Goal: Task Accomplishment & Management: Complete application form

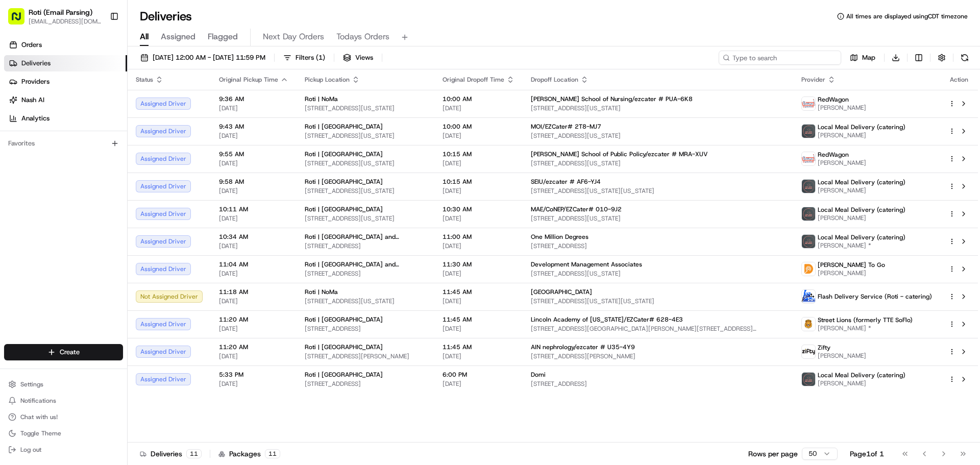
paste input "Development Management Assoc (DMA)"
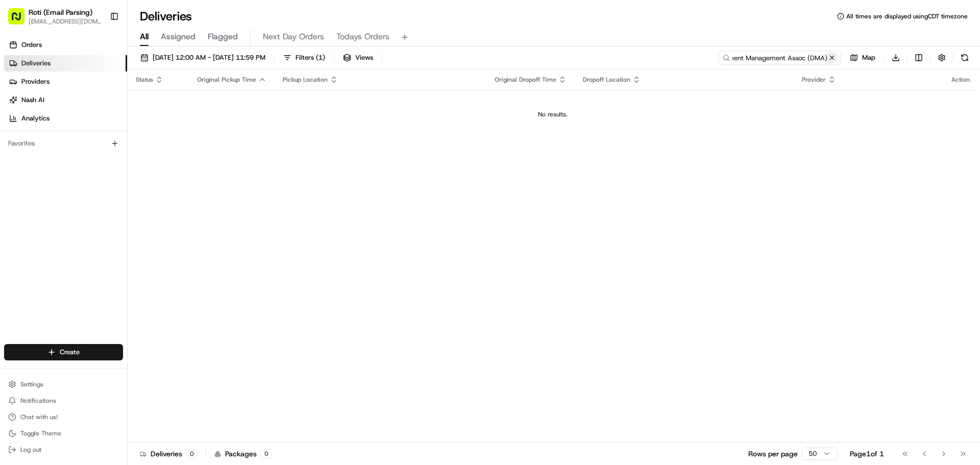
type input "Development Management Assoc (DMA)"
click at [833, 62] on button at bounding box center [832, 58] width 10 height 10
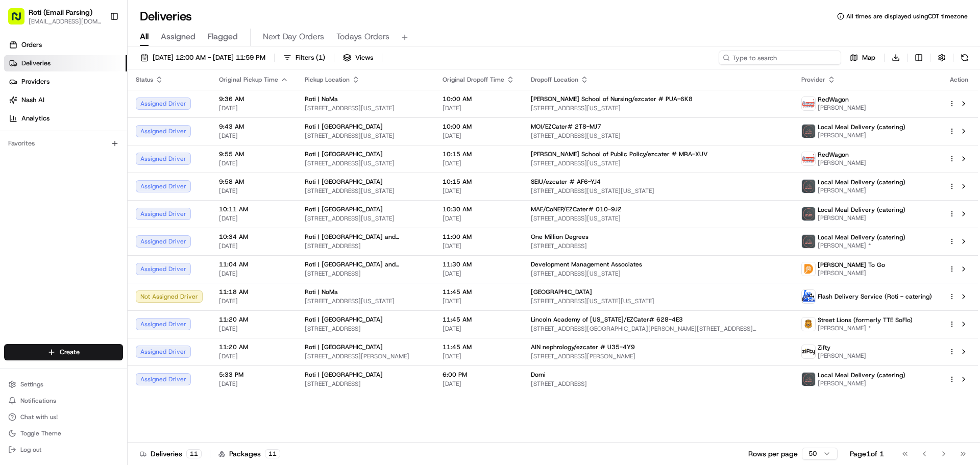
paste input "# MRA-XUV"
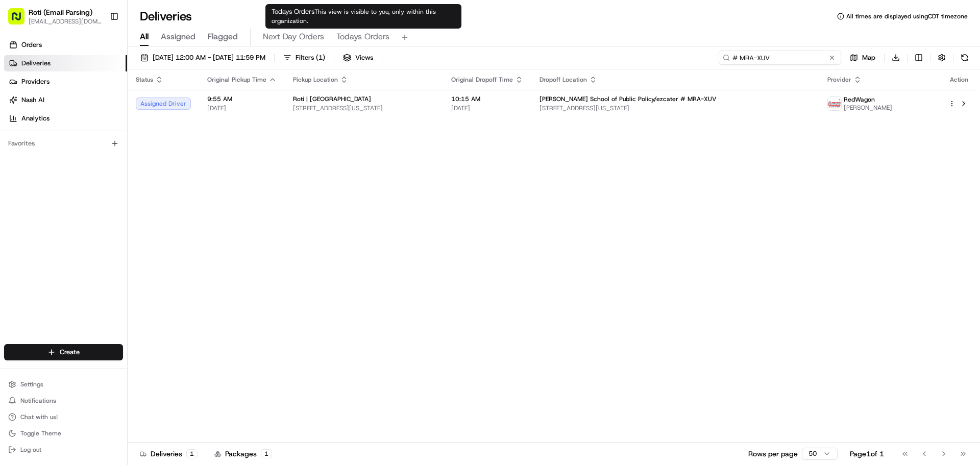
type input "# MRA-XUV"
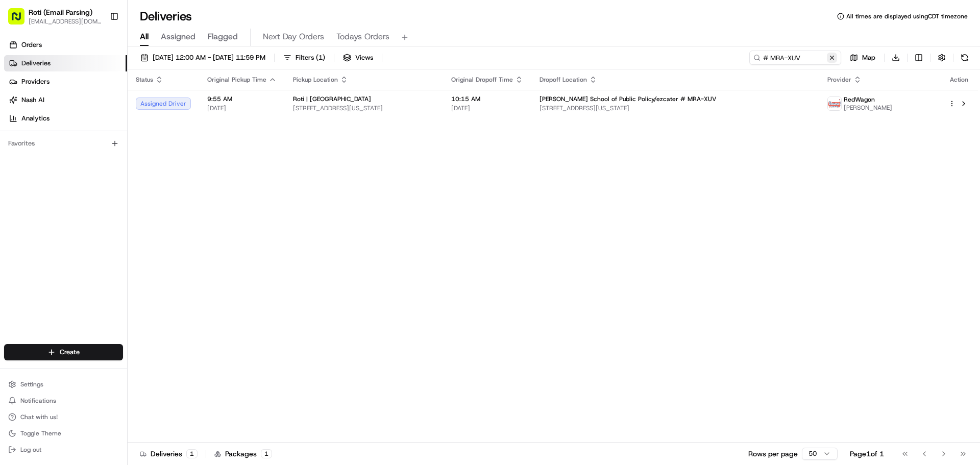
click at [831, 58] on button at bounding box center [832, 58] width 10 height 10
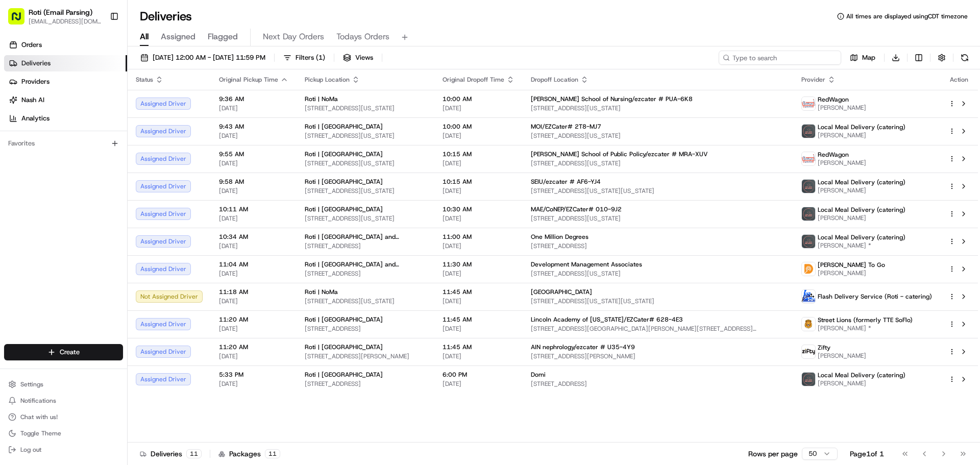
paste input "# AF6-YJ4"
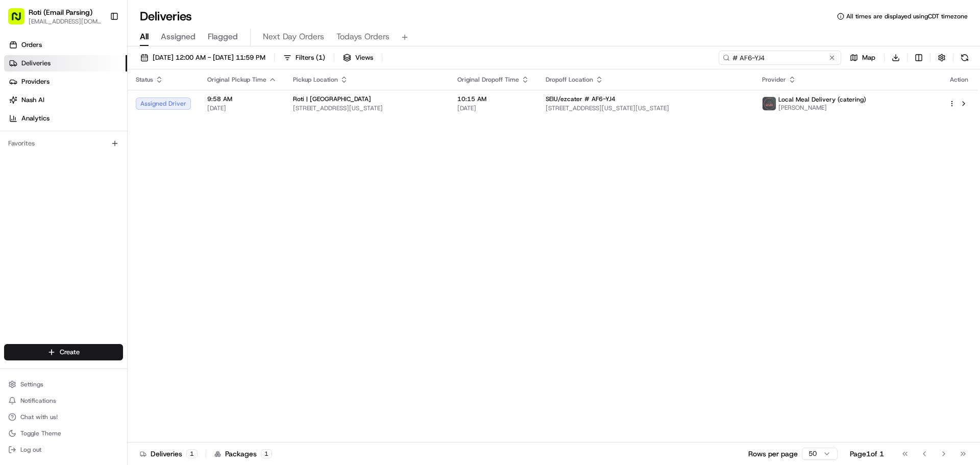
type input "# AF6-YJ4"
click at [834, 55] on button at bounding box center [832, 58] width 10 height 10
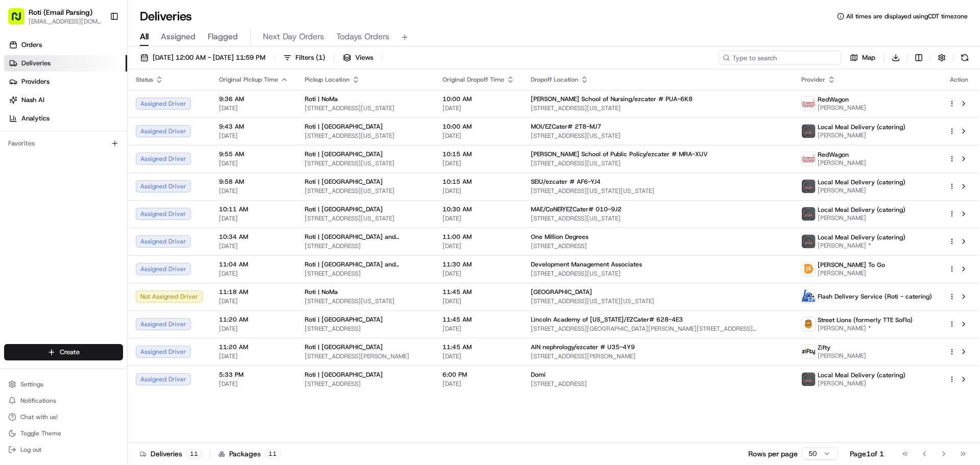
paste input "# 010-9J2"
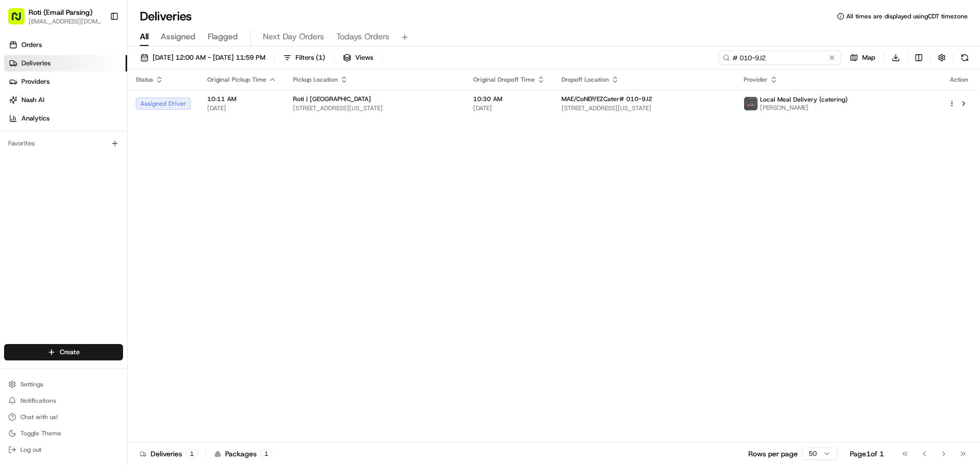
type input "# 010-9J2"
click at [830, 60] on button at bounding box center [832, 58] width 10 height 10
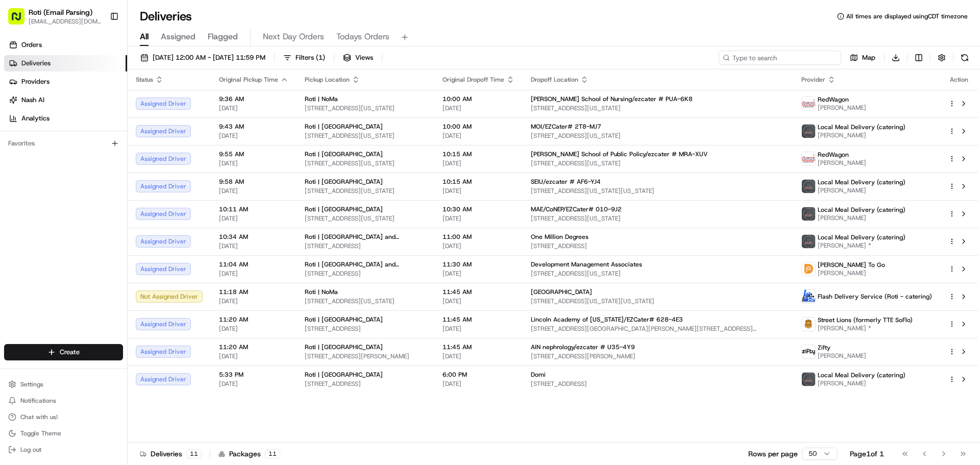
paste input "# PUA-6K8"
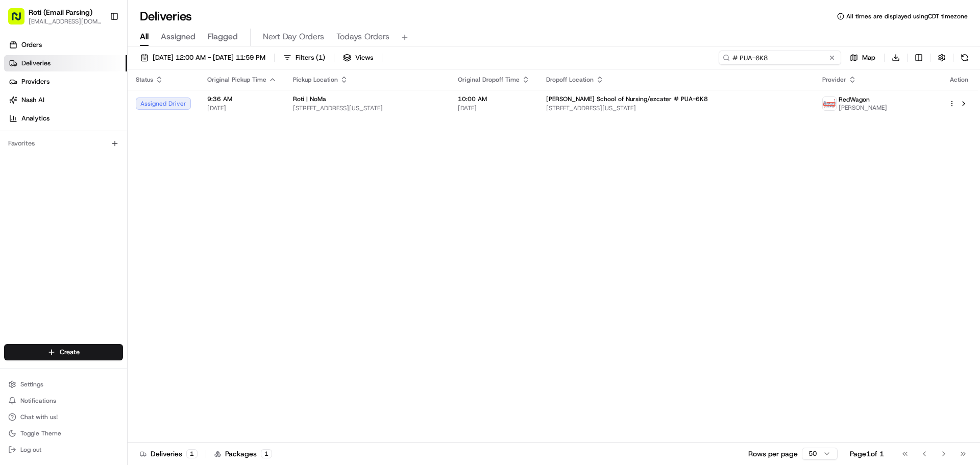
type input "# PUA-6K8"
click at [835, 56] on button at bounding box center [832, 58] width 10 height 10
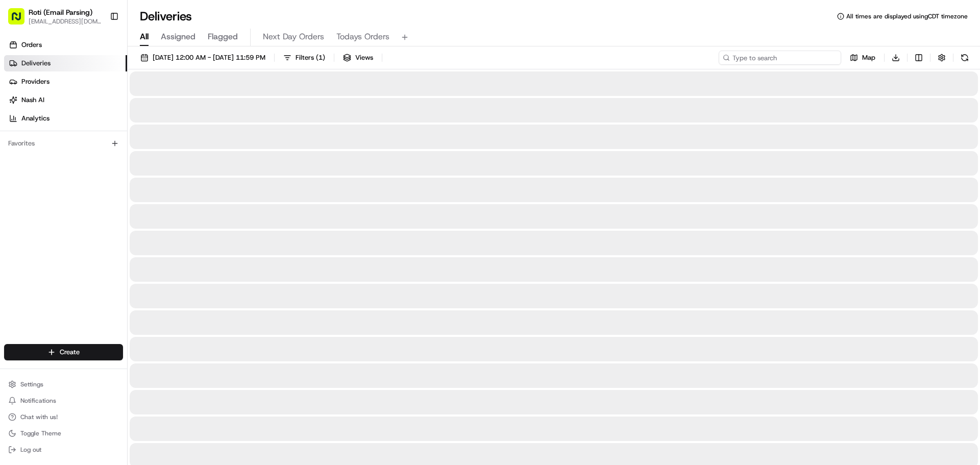
paste input "# 628-4E3"
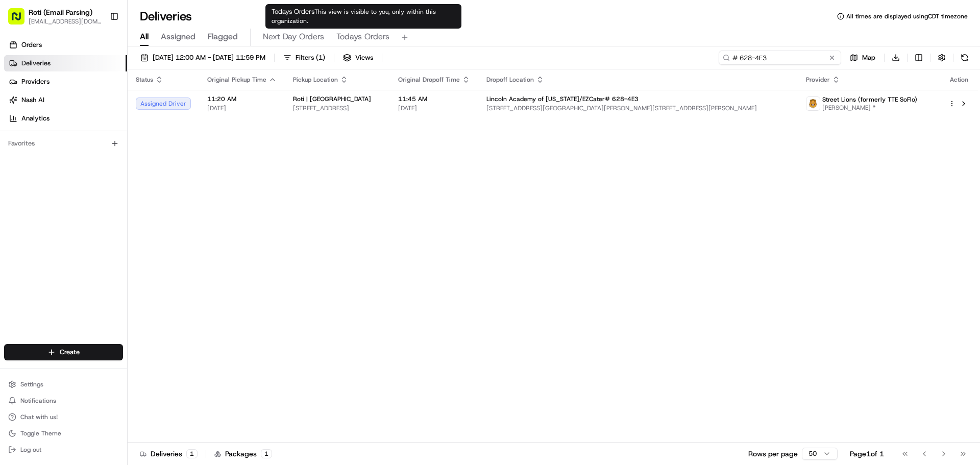
type input "# 628-4E3"
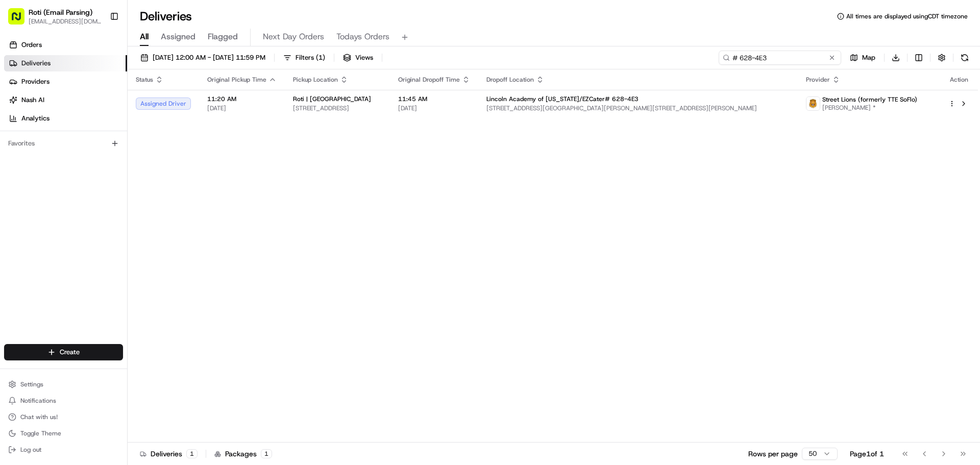
click at [824, 60] on input "# 628-4E3" at bounding box center [779, 58] width 122 height 14
drag, startPoint x: 824, startPoint y: 60, endPoint x: 806, endPoint y: 56, distance: 18.3
click at [790, 48] on div "[DATE] 12:00 AM - [DATE] 11:59 PM Filters ( 1 ) Views # 628-4E3 Map Download St…" at bounding box center [554, 256] width 852 height 420
click at [829, 59] on button at bounding box center [832, 58] width 10 height 10
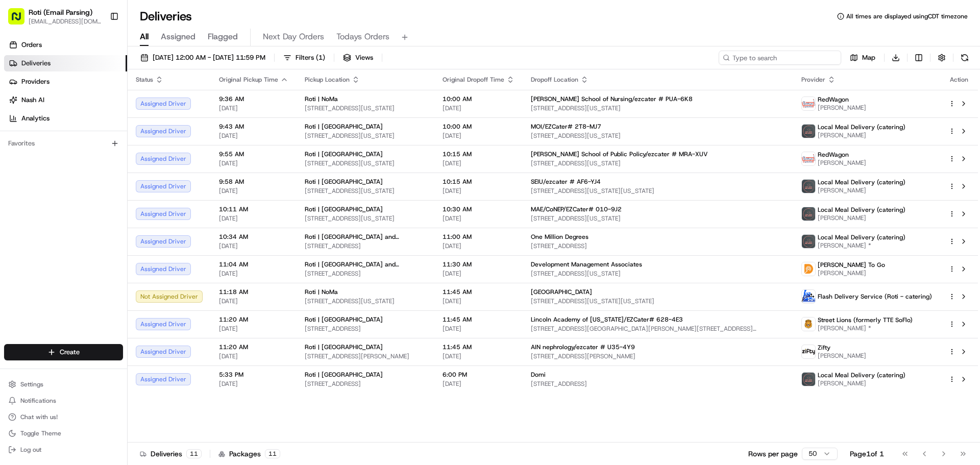
paste input "# 2QX-APM"
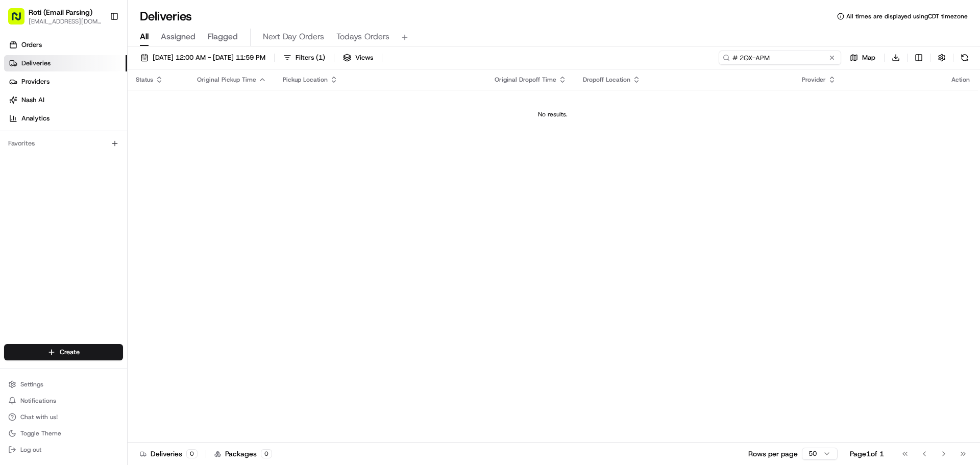
type input "# 2QX-APM"
click at [731, 58] on input "# 2QX-APM" at bounding box center [779, 58] width 122 height 14
click at [732, 59] on input "# 2QX-APM" at bounding box center [779, 58] width 122 height 14
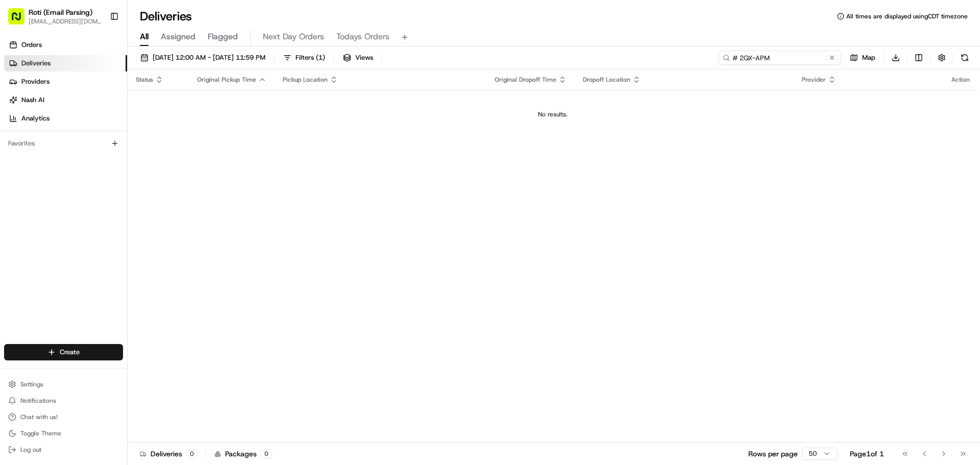
click at [733, 59] on input "# 2QX-APM" at bounding box center [779, 58] width 122 height 14
click at [835, 59] on button at bounding box center [832, 58] width 10 height 10
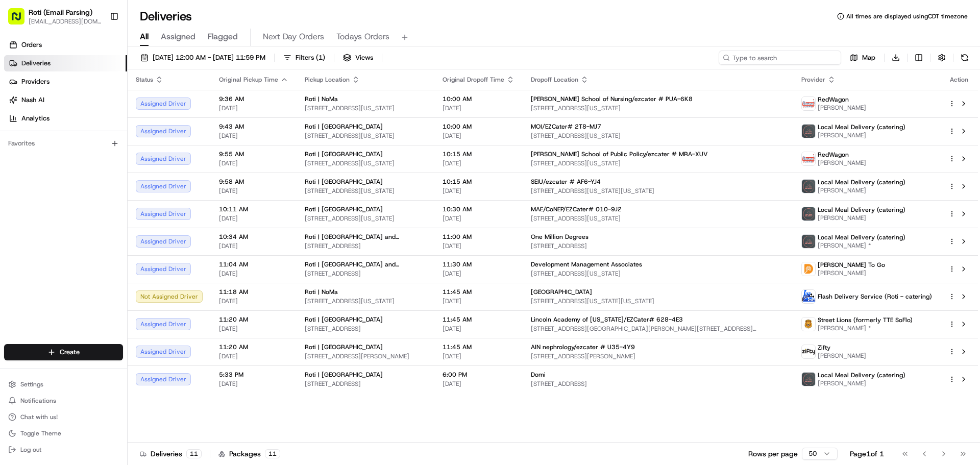
paste input "# U35-4Y9"
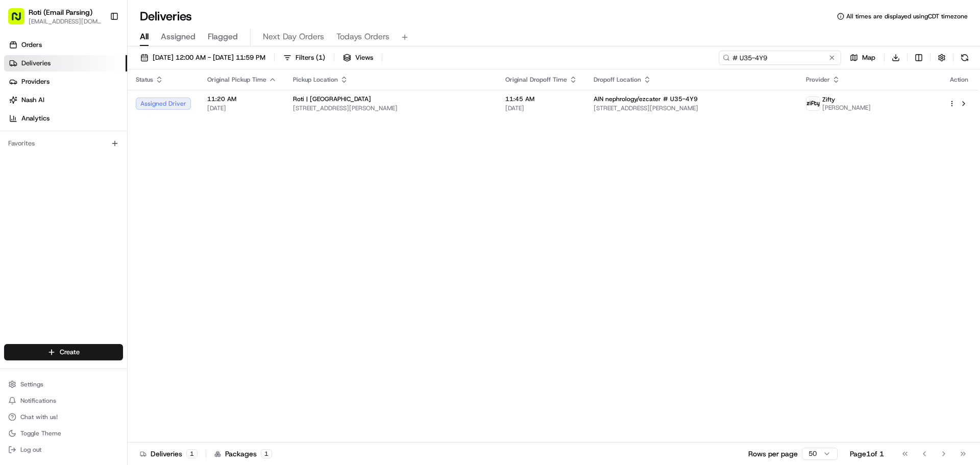
type input "# U35-4Y9"
click at [835, 54] on button at bounding box center [832, 58] width 10 height 10
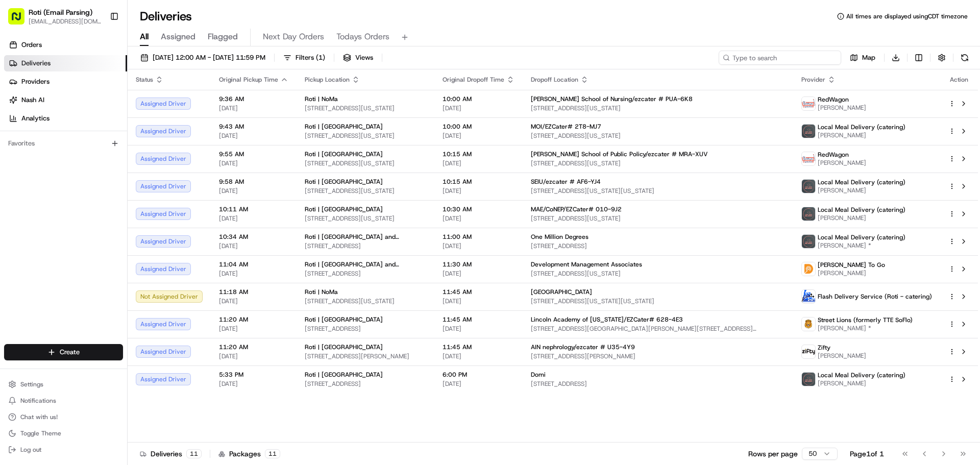
paste input "# 2T8-MJ7"
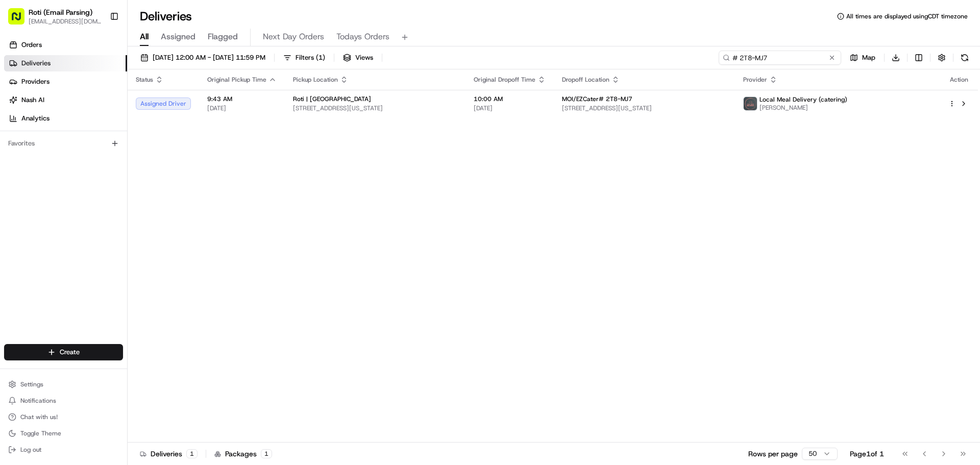
type input "# 2T8-MJ7"
click at [456, 211] on div "Status Original Pickup Time Pickup Location Original Dropoff Time Dropoff Locat…" at bounding box center [553, 255] width 850 height 373
click at [216, 55] on span "[DATE] 12:00 AM - [DATE] 11:59 PM" at bounding box center [209, 57] width 113 height 9
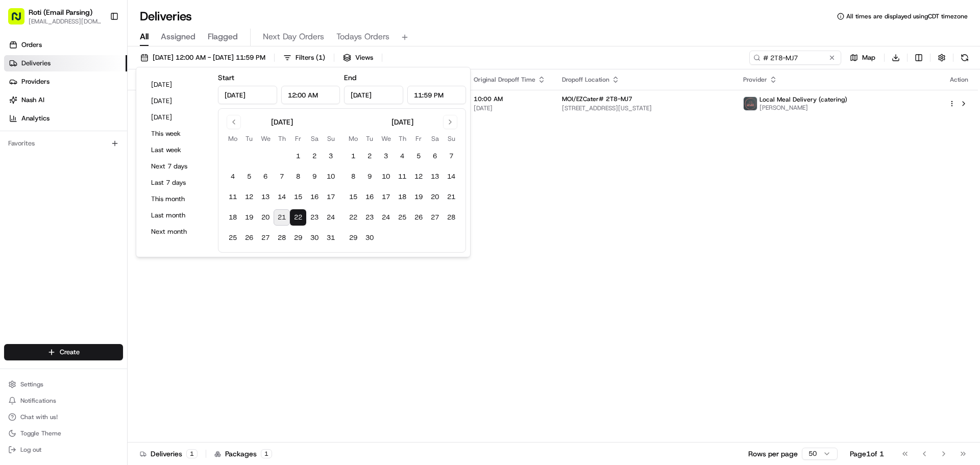
click at [295, 217] on button "22" at bounding box center [298, 217] width 16 height 16
click at [283, 219] on button "21" at bounding box center [281, 217] width 16 height 16
type input "[DATE]"
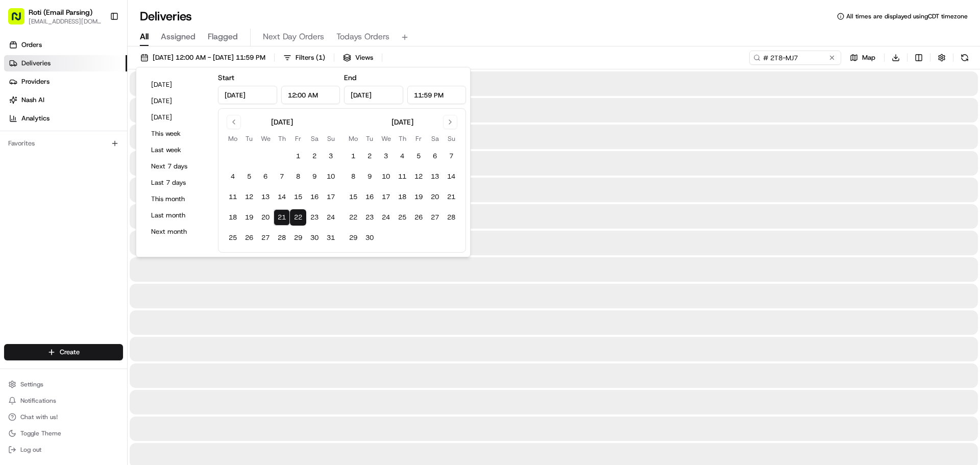
click at [283, 219] on button "21" at bounding box center [281, 217] width 16 height 16
type input "[DATE]"
click at [831, 54] on button at bounding box center [832, 58] width 10 height 10
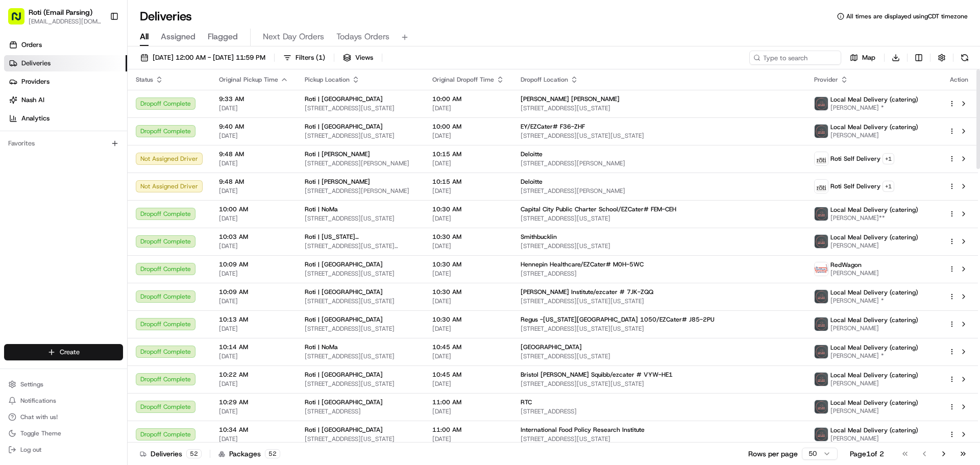
click at [61, 353] on html "Roti (Email Parsing) [EMAIL_ADDRESS][DOMAIN_NAME] Toggle Sidebar Orders Deliver…" at bounding box center [490, 232] width 980 height 465
click at [180, 369] on link "Delivery" at bounding box center [185, 371] width 114 height 18
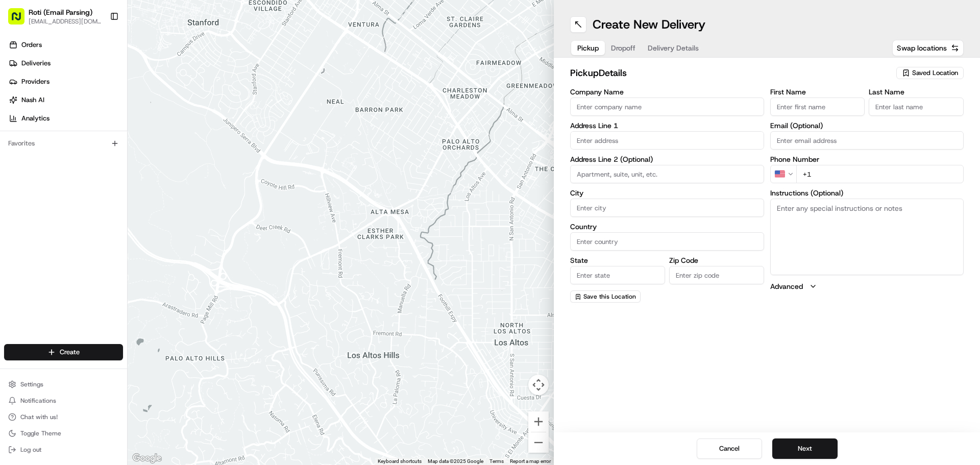
click at [922, 69] on span "Saved Location" at bounding box center [935, 72] width 46 height 9
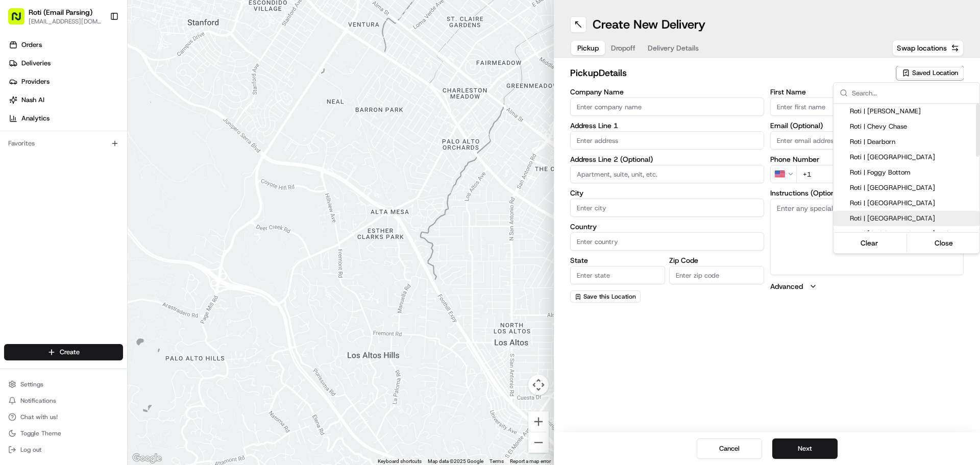
click at [891, 212] on div "Roti | [GEOGRAPHIC_DATA]" at bounding box center [906, 218] width 146 height 15
type input "Roti | [GEOGRAPHIC_DATA]"
type input "1629 K [GEOGRAPHIC_DATA]"
type input "[US_STATE]"
type input "US"
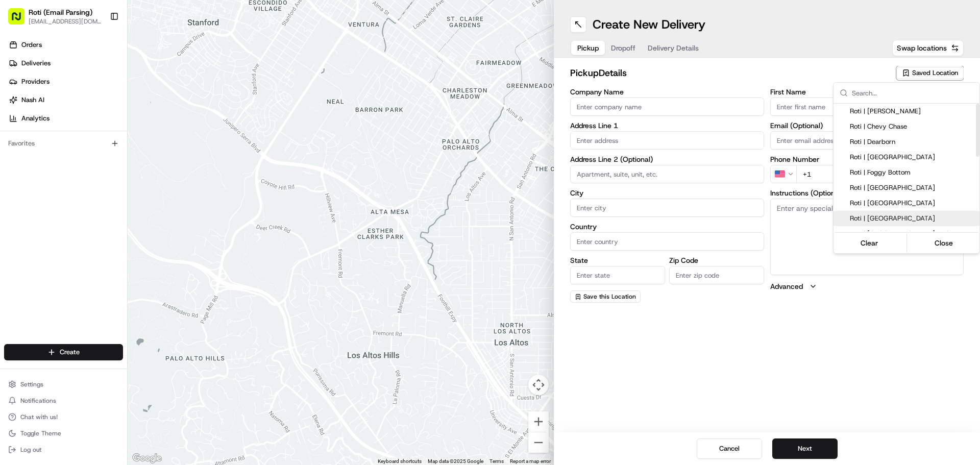
type input "DC"
type input "20006"
type input "Manager"
type input "[PHONE_NUMBER]"
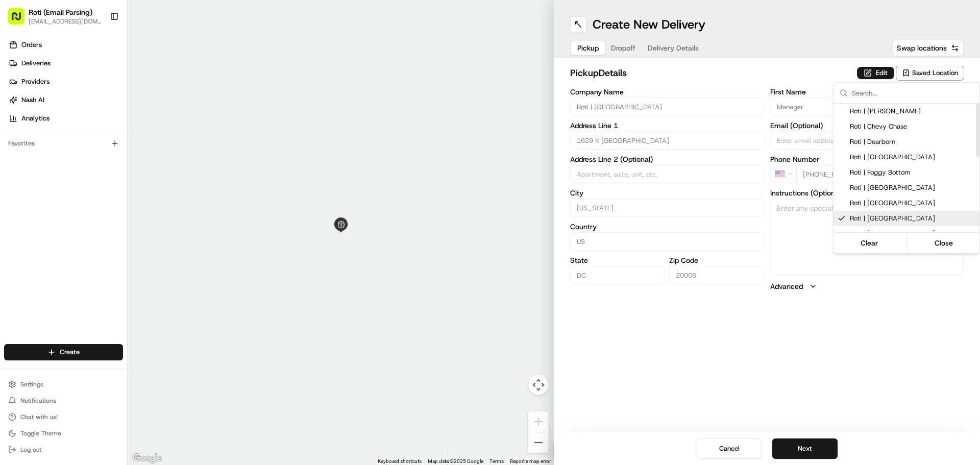
click at [883, 220] on span "Roti | [GEOGRAPHIC_DATA]" at bounding box center [913, 218] width 126 height 9
type input "+1"
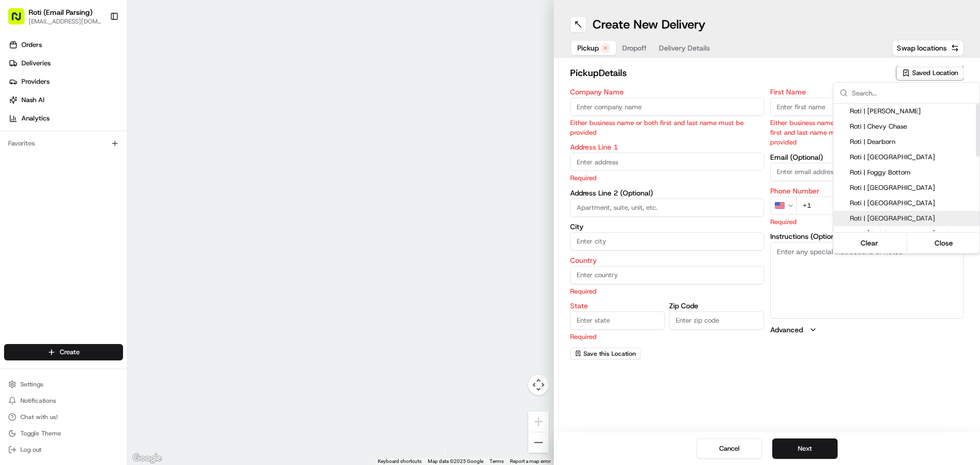
click at [888, 216] on span "Roti | [GEOGRAPHIC_DATA]" at bounding box center [913, 218] width 126 height 9
type input "Roti | [GEOGRAPHIC_DATA]"
type input "1629 K [GEOGRAPHIC_DATA]"
type input "[US_STATE]"
type input "US"
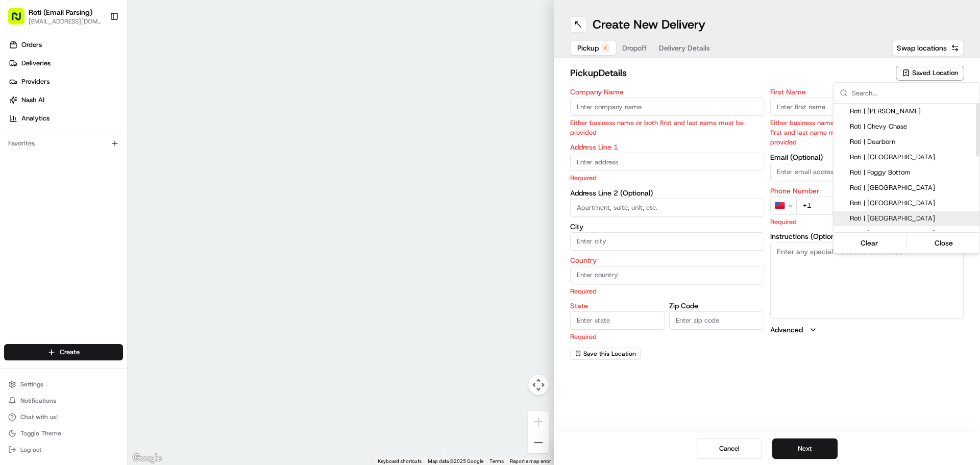
type input "DC"
type input "20006"
type input "Manager"
type input "[PHONE_NUMBER]"
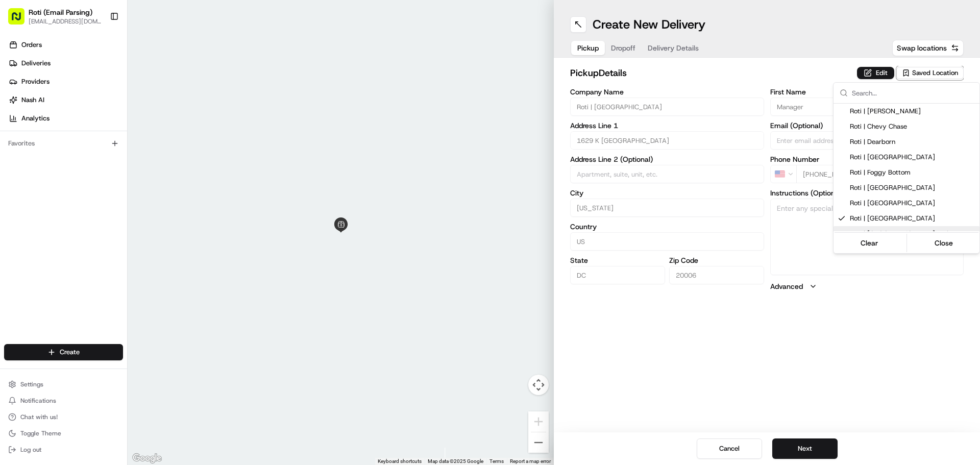
click at [717, 342] on html "Roti (Email Parsing) [EMAIL_ADDRESS][DOMAIN_NAME] Toggle Sidebar Orders Deliver…" at bounding box center [490, 232] width 980 height 465
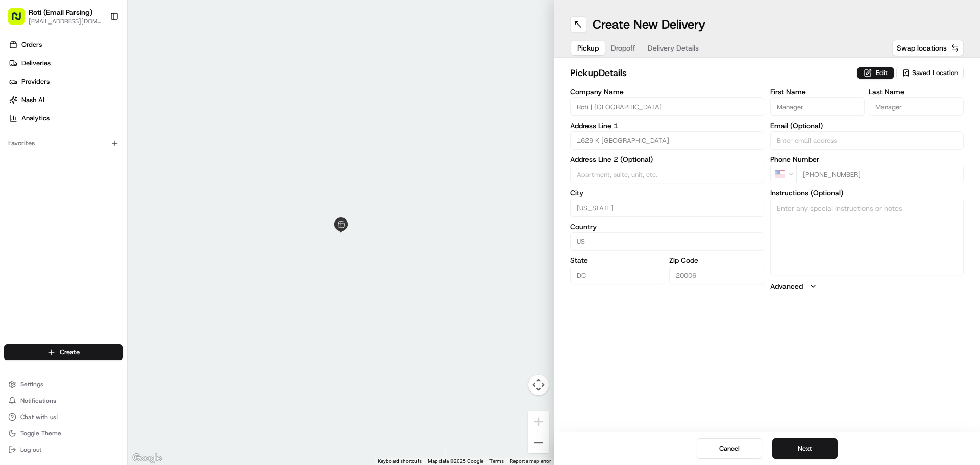
click at [802, 437] on div "Cancel Next" at bounding box center [767, 448] width 426 height 33
click at [802, 456] on button "Next" at bounding box center [804, 448] width 65 height 20
paste input "Department of State"
type input "Department of State"
paste input "[PERSON_NAME]"
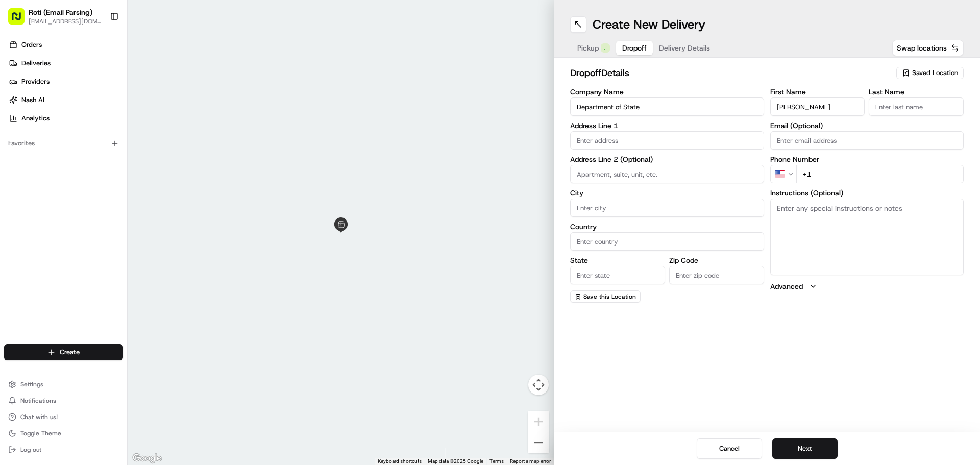
drag, startPoint x: 795, startPoint y: 105, endPoint x: 817, endPoint y: 103, distance: 22.0
click at [817, 103] on input "[PERSON_NAME]" at bounding box center [817, 106] width 95 height 18
type input "Kayla"
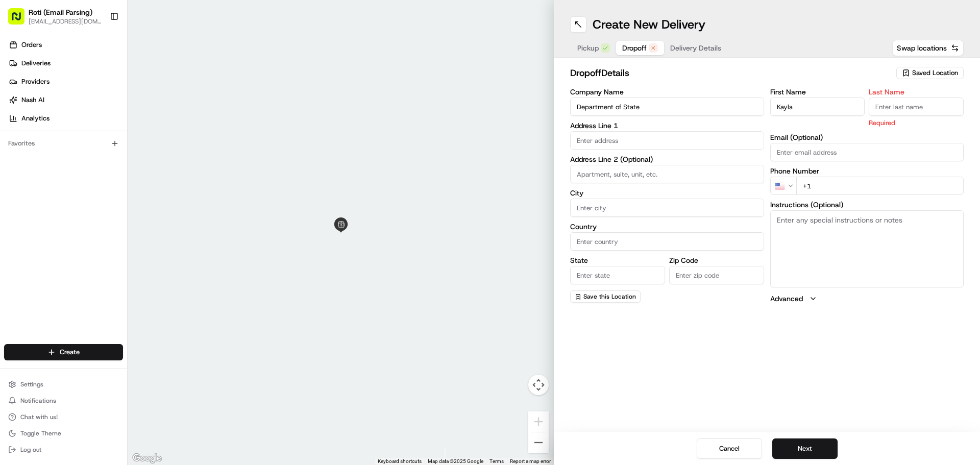
paste input "[PERSON_NAME]"
type input "[PERSON_NAME]"
click at [640, 133] on input "text" at bounding box center [667, 140] width 194 height 18
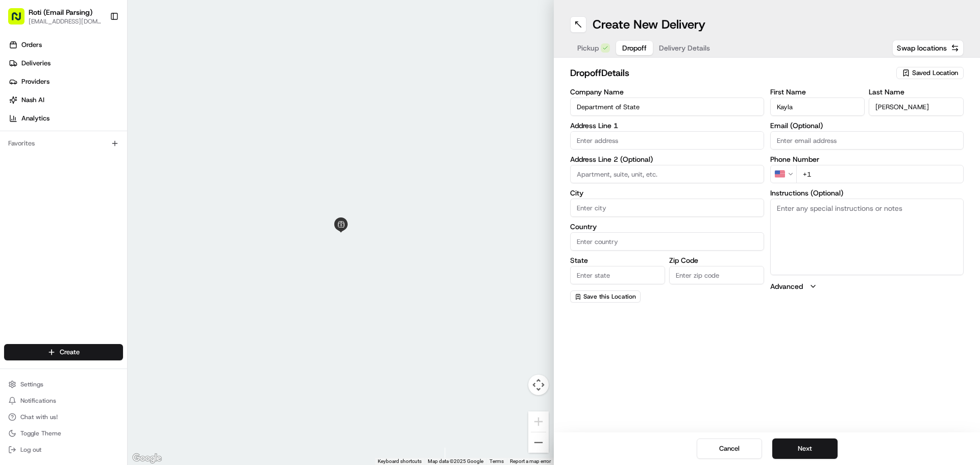
paste input "[STREET_ADDRESS][US_STATE]"
click at [668, 138] on input "[STREET_ADDRESS][US_STATE]" at bounding box center [667, 140] width 194 height 18
click at [672, 169] on div "[STREET_ADDRESS][US_STATE]" at bounding box center [666, 161] width 189 height 15
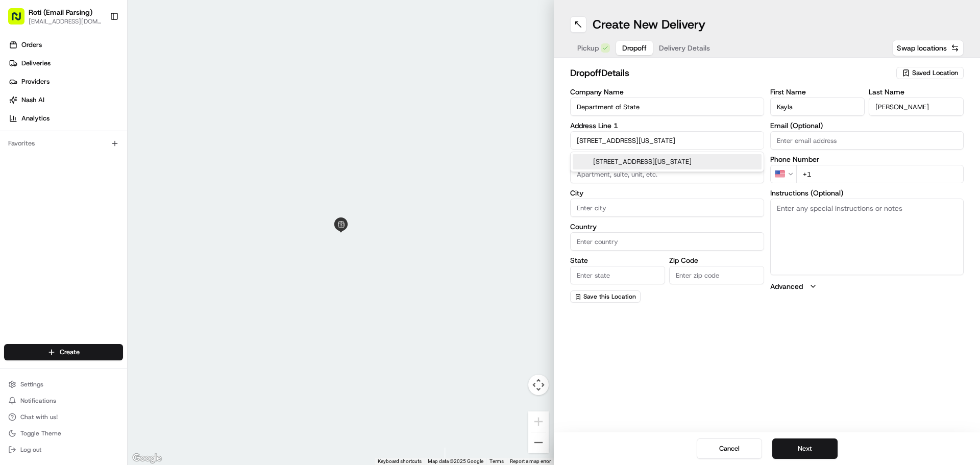
type input "[PERSON_NAME][GEOGRAPHIC_DATA][STREET_ADDRESS][US_STATE][GEOGRAPHIC_DATA]"
type input "[US_STATE]"
type input "[GEOGRAPHIC_DATA]"
type input "DC"
type input "20520"
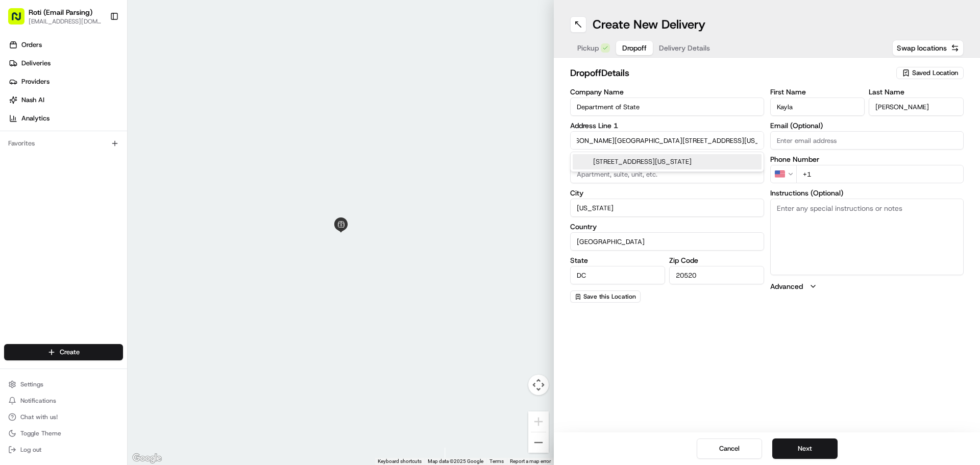
type input "[STREET_ADDRESS]"
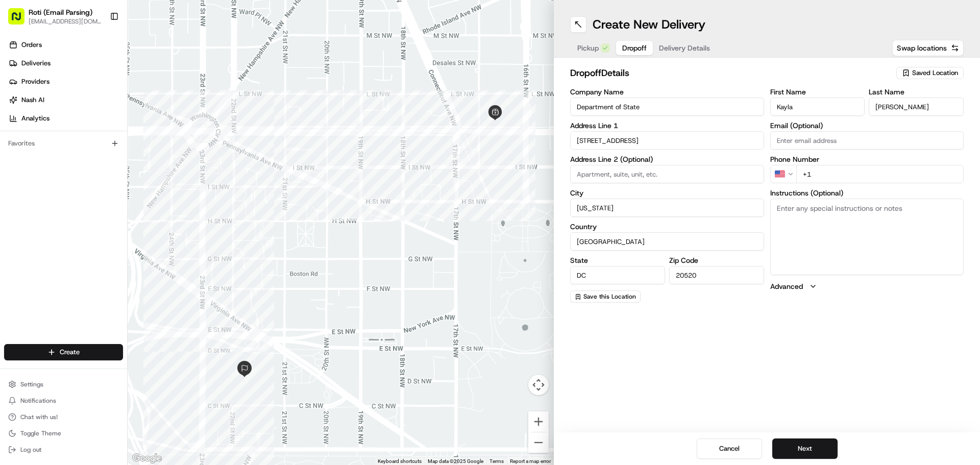
paste input "[PHONE_NUMBER]"
type input "[PHONE_NUMBER]"
click at [837, 242] on textarea "Instructions (Optional)" at bounding box center [867, 236] width 194 height 77
paste textarea "Call customer upon [DOMAIN_NAME]"
type textarea "Call customer upon [DOMAIN_NAME]"
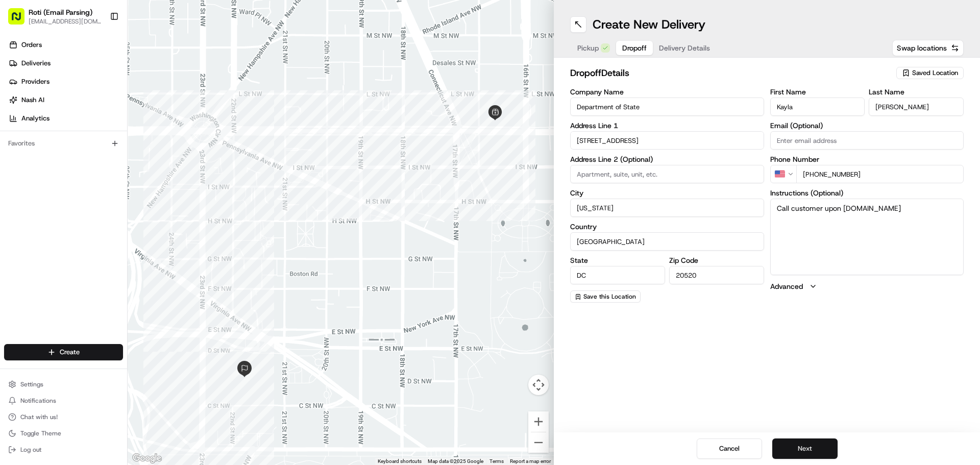
click at [795, 449] on button "Next" at bounding box center [804, 448] width 65 height 20
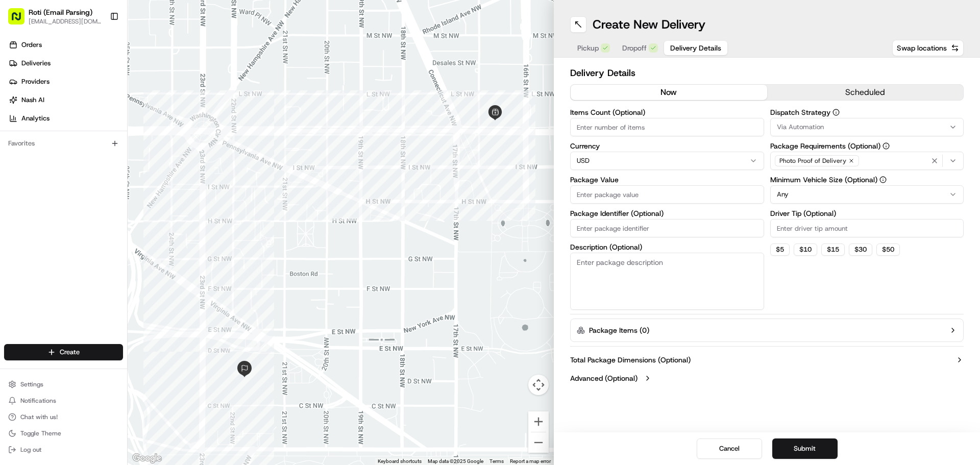
click at [822, 94] on button "scheduled" at bounding box center [865, 92] width 196 height 15
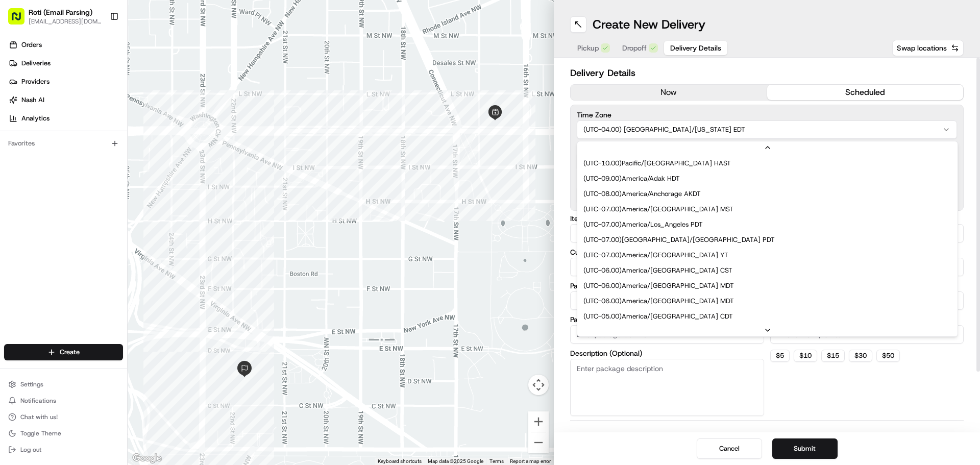
click at [725, 129] on html "Roti (Email Parsing) [EMAIL_ADDRESS][DOMAIN_NAME] Toggle Sidebar Orders Deliver…" at bounding box center [490, 232] width 980 height 465
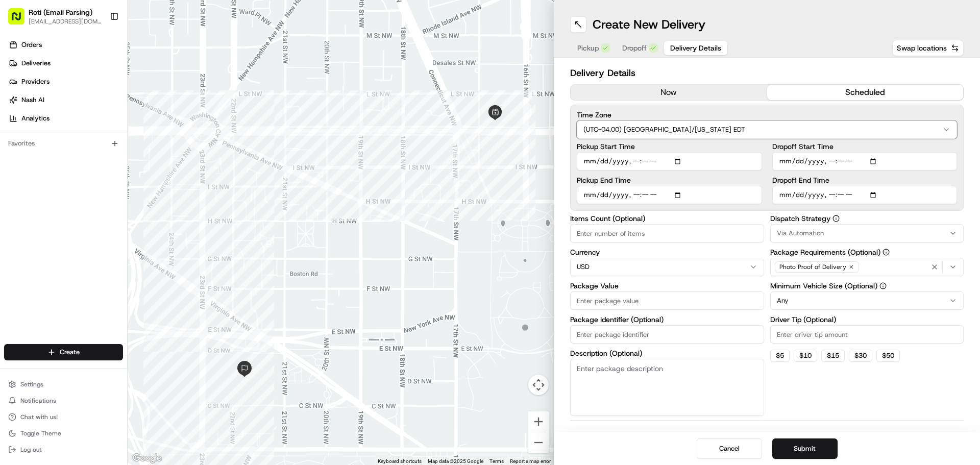
click at [714, 105] on html "Roti (Email Parsing) [EMAIL_ADDRESS][DOMAIN_NAME] Toggle Sidebar Orders Deliver…" at bounding box center [490, 232] width 980 height 465
click at [788, 227] on button "Via Automation" at bounding box center [867, 233] width 194 height 18
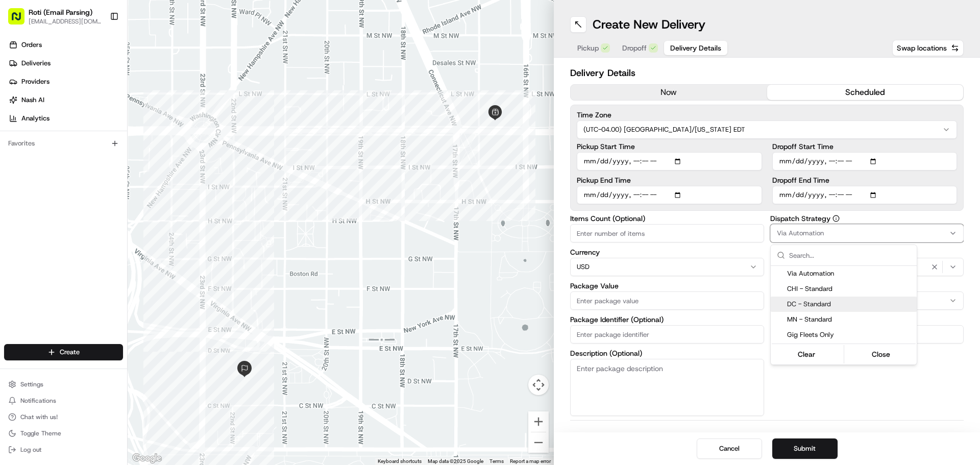
click at [819, 302] on span "DC - Standard" at bounding box center [850, 304] width 126 height 9
click at [880, 161] on html "Roti (Email Parsing) [EMAIL_ADDRESS][DOMAIN_NAME] Toggle Sidebar Orders Deliver…" at bounding box center [490, 232] width 980 height 465
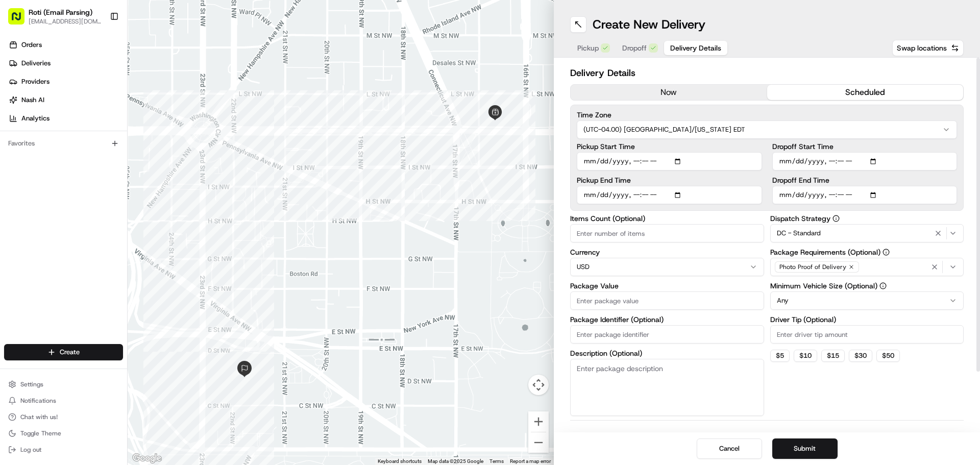
click at [870, 162] on input "Dropoff Start Time" at bounding box center [864, 161] width 185 height 18
type input "[DATE]T11:45"
click at [905, 145] on label "Dropoff Start Time" at bounding box center [864, 146] width 185 height 7
click at [905, 152] on input "Dropoff Start Time" at bounding box center [864, 161] width 185 height 18
click at [871, 195] on input "Dropoff End Time" at bounding box center [864, 195] width 185 height 18
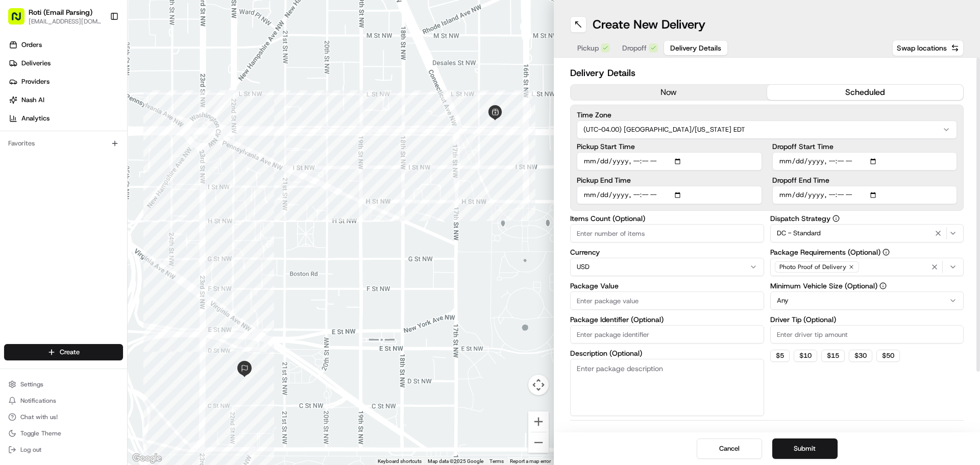
type input "[DATE]T12:00"
click at [919, 173] on div "Dropoff Start Time Dropoff End Time" at bounding box center [864, 173] width 185 height 61
click at [796, 300] on html "Roti (Email Parsing) [EMAIL_ADDRESS][DOMAIN_NAME] Toggle Sidebar Orders Deliver…" at bounding box center [490, 232] width 980 height 465
click at [803, 341] on input "Driver Tip (Optional)" at bounding box center [867, 334] width 194 height 18
type input "22.53"
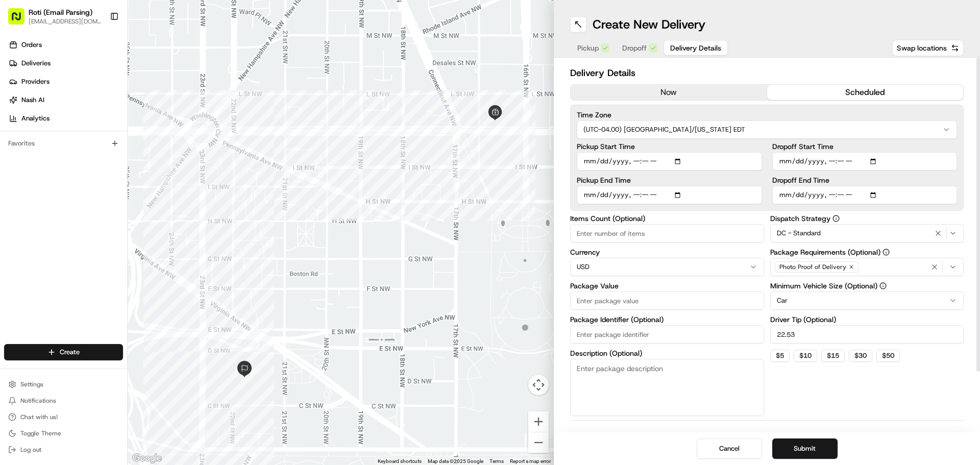
click at [585, 342] on input "Package Identifier (Optional)" at bounding box center [667, 334] width 194 height 18
paste input "Department of State"
type input "Department of State"
click at [630, 305] on input "Package Value" at bounding box center [667, 300] width 194 height 18
type input "326.23"
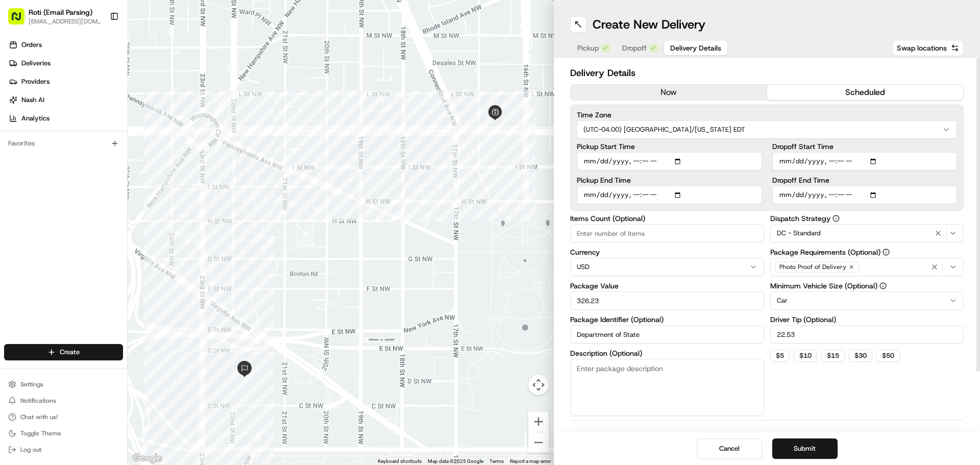
click at [610, 240] on input "Items Count (Optional)" at bounding box center [667, 233] width 194 height 18
type input "10"
click at [792, 442] on button "Submit" at bounding box center [804, 448] width 65 height 20
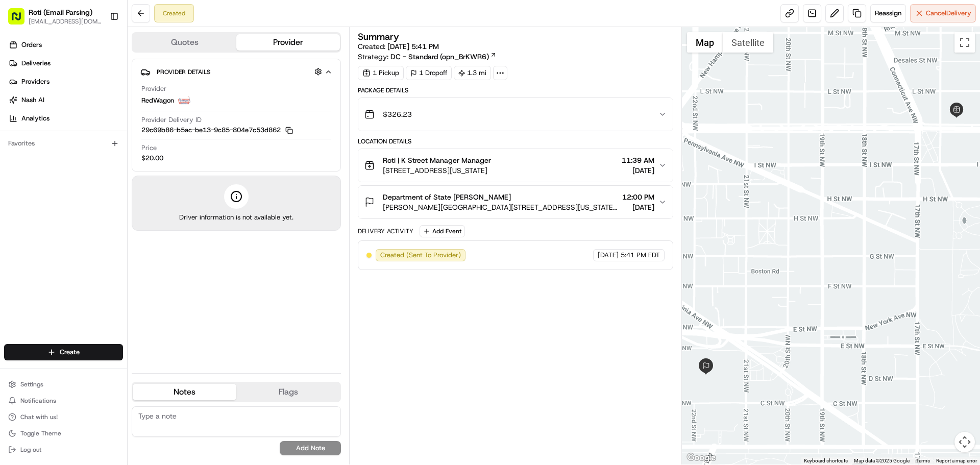
click at [621, 165] on span "[DATE]" at bounding box center [637, 170] width 33 height 10
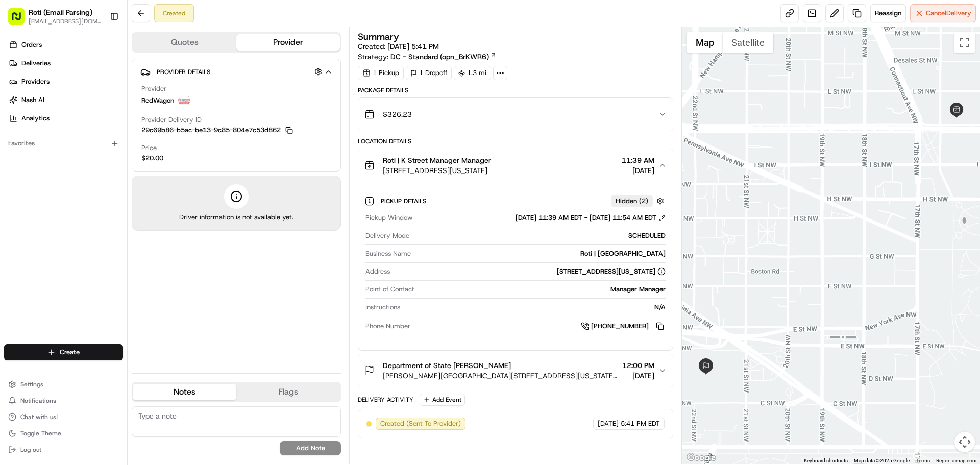
click at [621, 168] on span "[DATE]" at bounding box center [637, 170] width 33 height 10
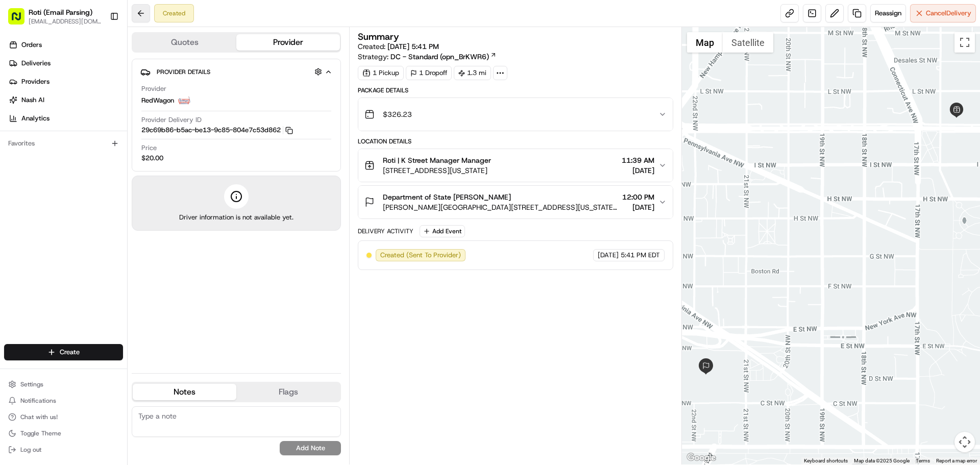
click at [146, 13] on button at bounding box center [141, 13] width 18 height 18
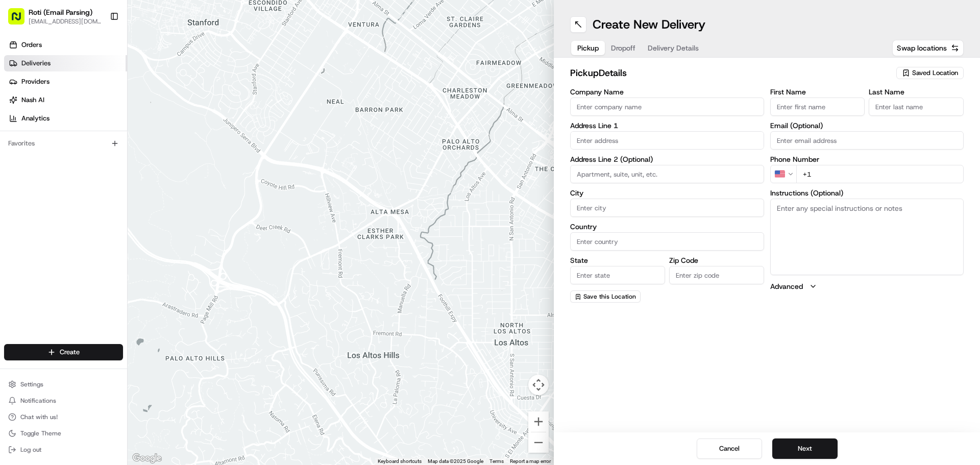
click at [84, 61] on link "Deliveries" at bounding box center [65, 63] width 123 height 16
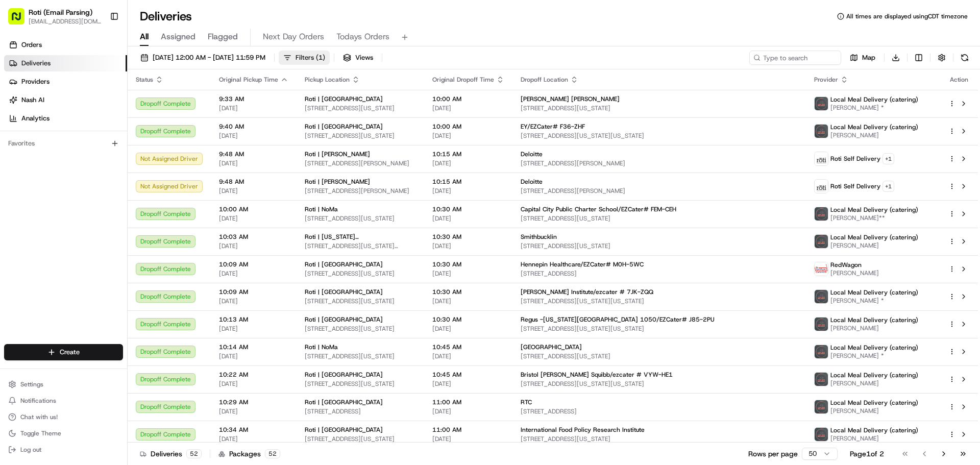
click at [325, 56] on span "Filters ( 1 )" at bounding box center [310, 57] width 30 height 9
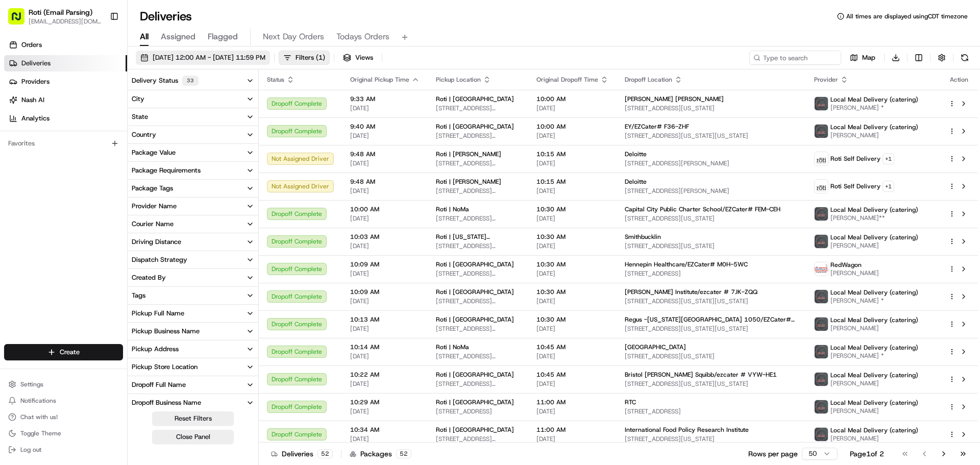
click at [270, 51] on button "[DATE] 12:00 AM - [DATE] 11:59 PM" at bounding box center [203, 58] width 134 height 14
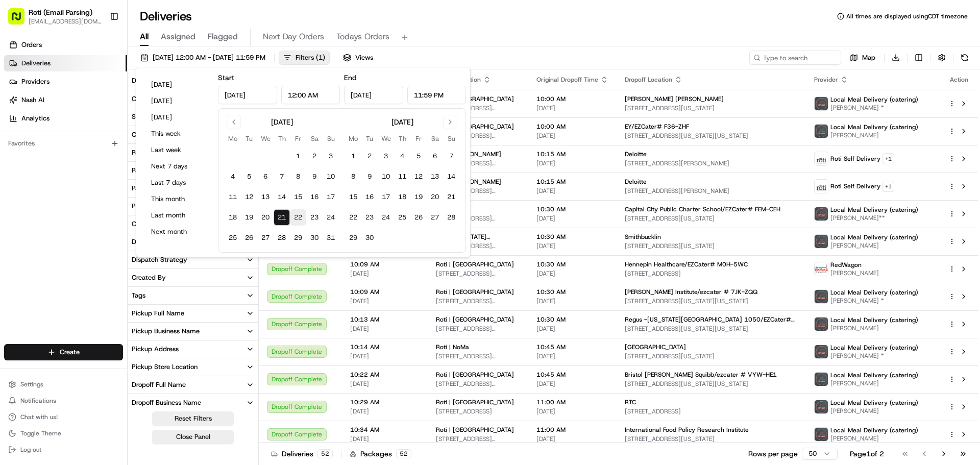
click at [291, 220] on button "22" at bounding box center [298, 217] width 16 height 16
type input "[DATE]"
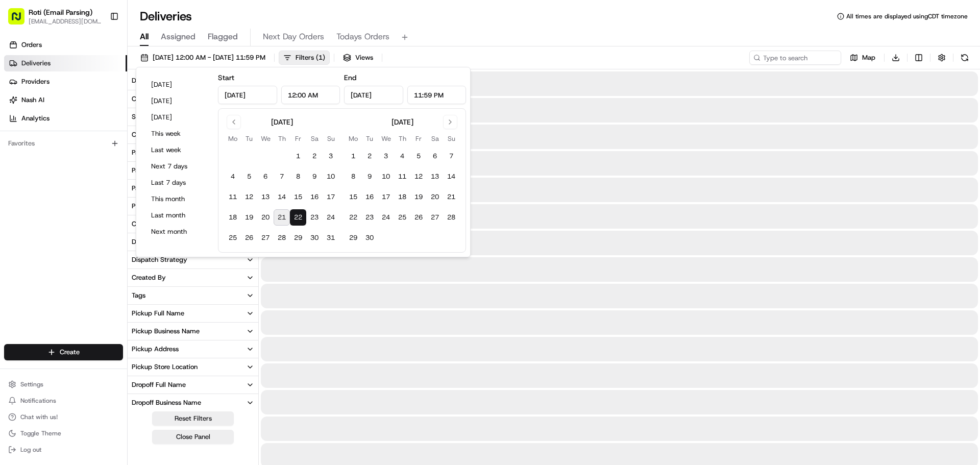
click at [291, 220] on button "22" at bounding box center [298, 217] width 16 height 16
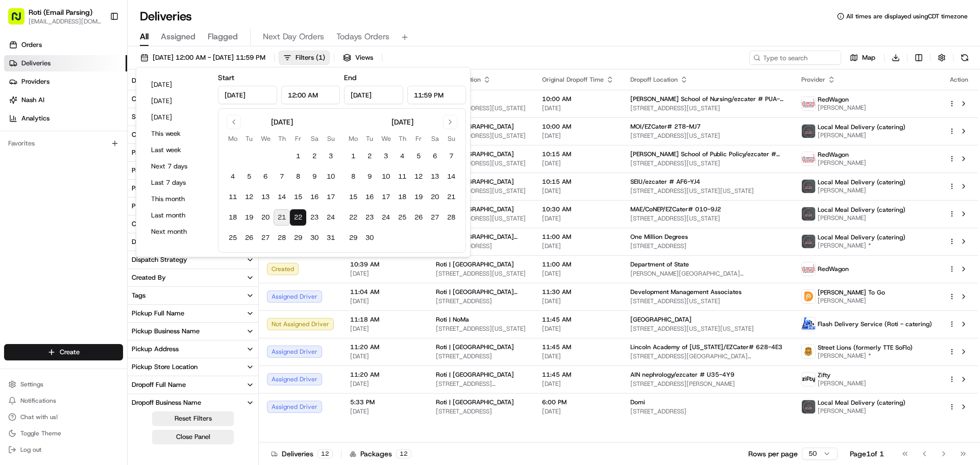
click at [435, 43] on div "All Assigned Flagged Next Day Orders Todays Orders" at bounding box center [554, 38] width 852 height 18
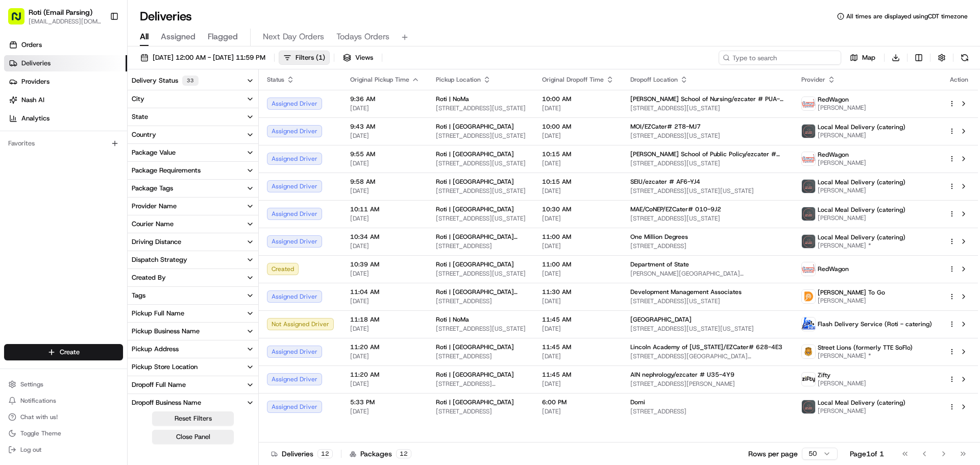
paste input "Department of State"
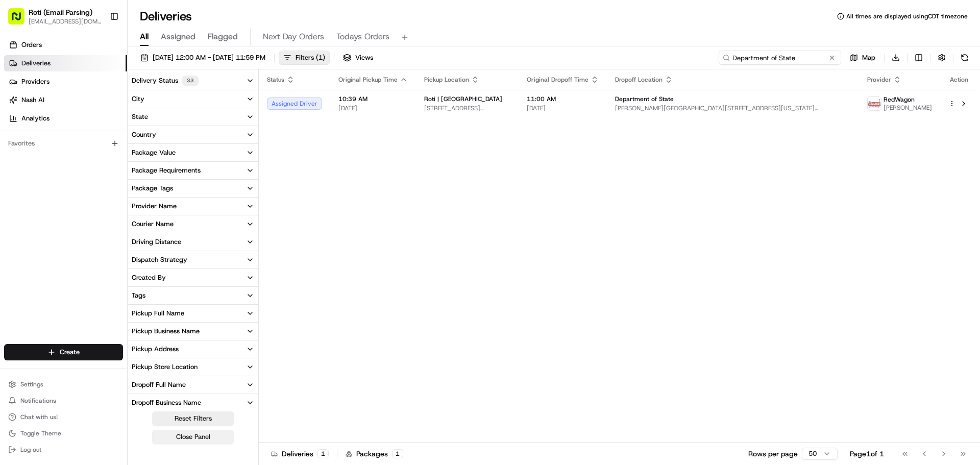
type input "Department of State"
click at [190, 435] on button "Close Panel" at bounding box center [193, 437] width 82 height 14
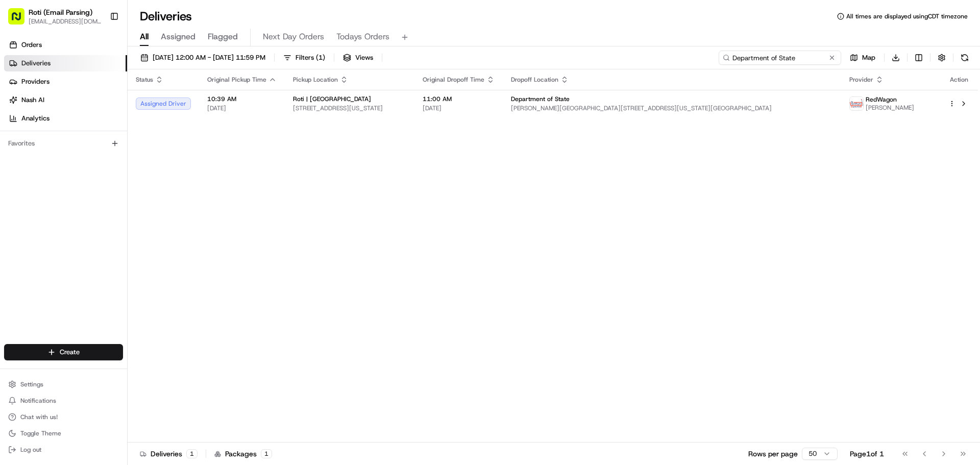
click at [818, 62] on input "Department of State" at bounding box center [779, 58] width 122 height 14
click at [832, 58] on button at bounding box center [832, 58] width 10 height 10
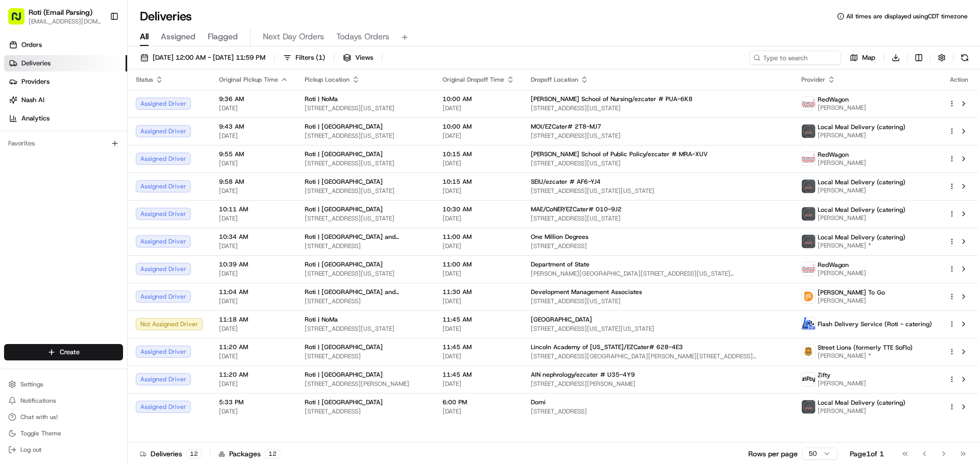
click at [352, 79] on icon "button" at bounding box center [356, 80] width 8 height 8
click at [349, 96] on button "Pickup Location Address (A-Z)" at bounding box center [352, 92] width 102 height 12
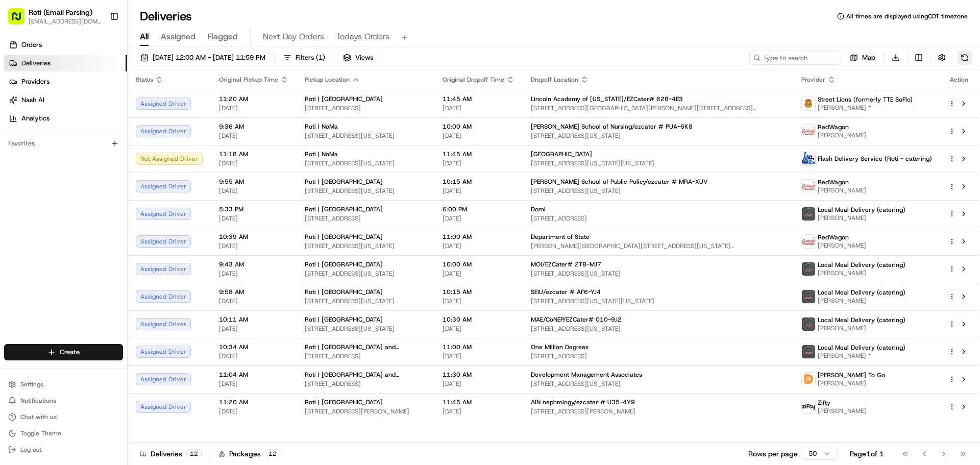
click at [961, 58] on button at bounding box center [964, 58] width 14 height 14
click at [352, 76] on icon "button" at bounding box center [356, 80] width 8 height 8
click at [356, 90] on button "Pickup Location Address (A-Z)" at bounding box center [351, 92] width 118 height 12
click at [363, 83] on div "Pickup Location" at bounding box center [365, 80] width 121 height 8
